Goal: Transaction & Acquisition: Purchase product/service

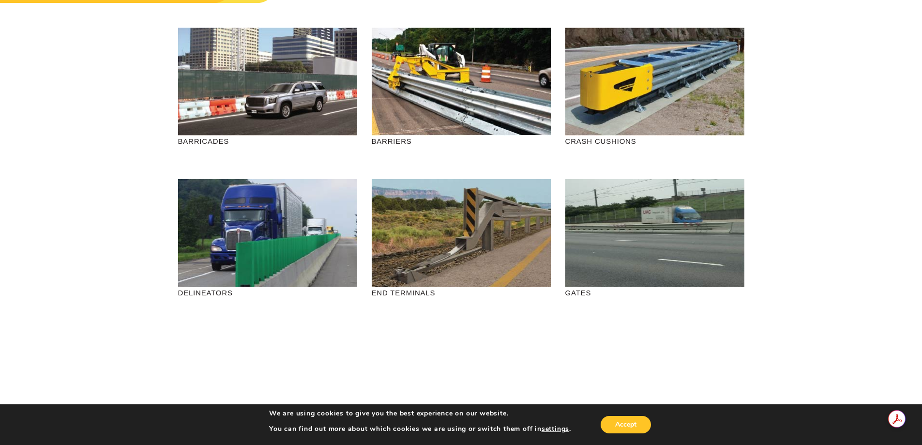
scroll to position [193, 0]
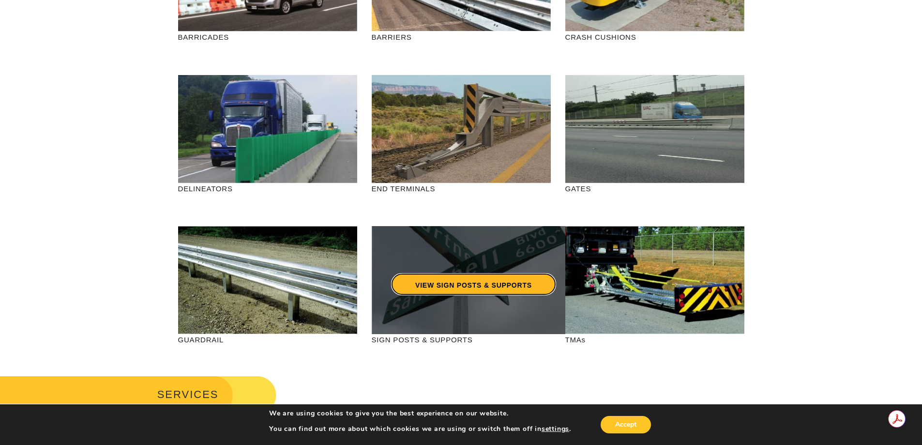
click at [517, 293] on link "VIEW SIGN POSTS & SUPPORTS" at bounding box center [473, 284] width 165 height 22
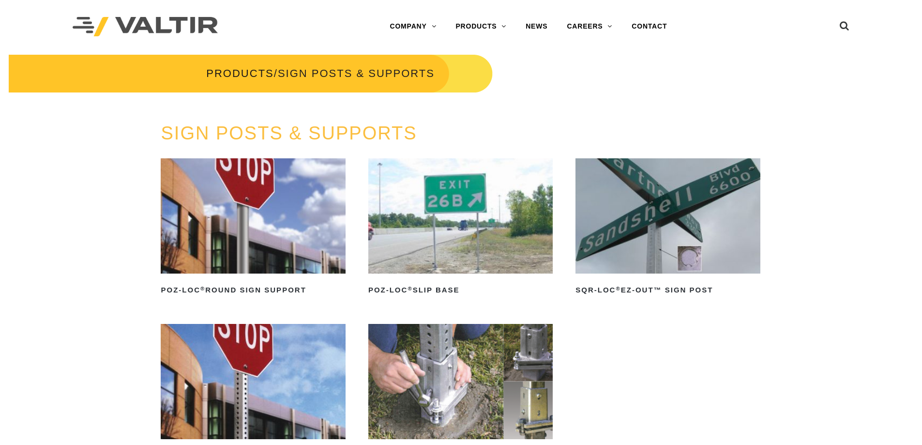
click at [455, 227] on img at bounding box center [460, 215] width 184 height 115
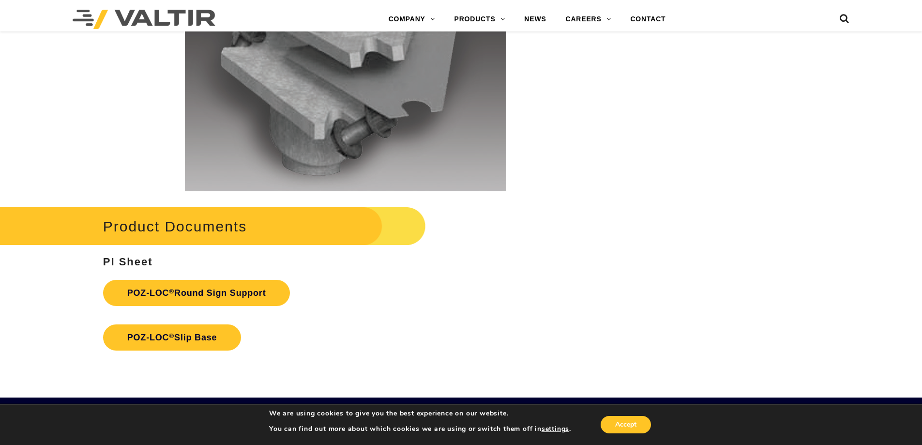
scroll to position [2080, 0]
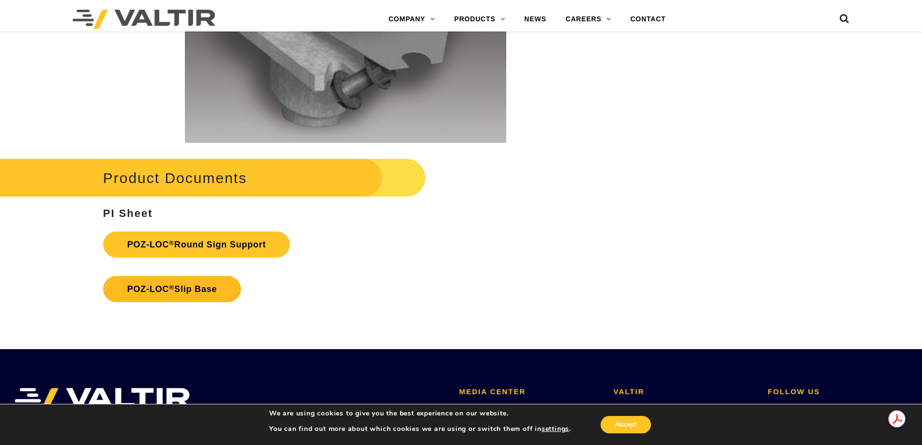
click at [214, 292] on link "POZ-LOC ® Slip Base" at bounding box center [172, 289] width 138 height 26
